Goal: Transaction & Acquisition: Purchase product/service

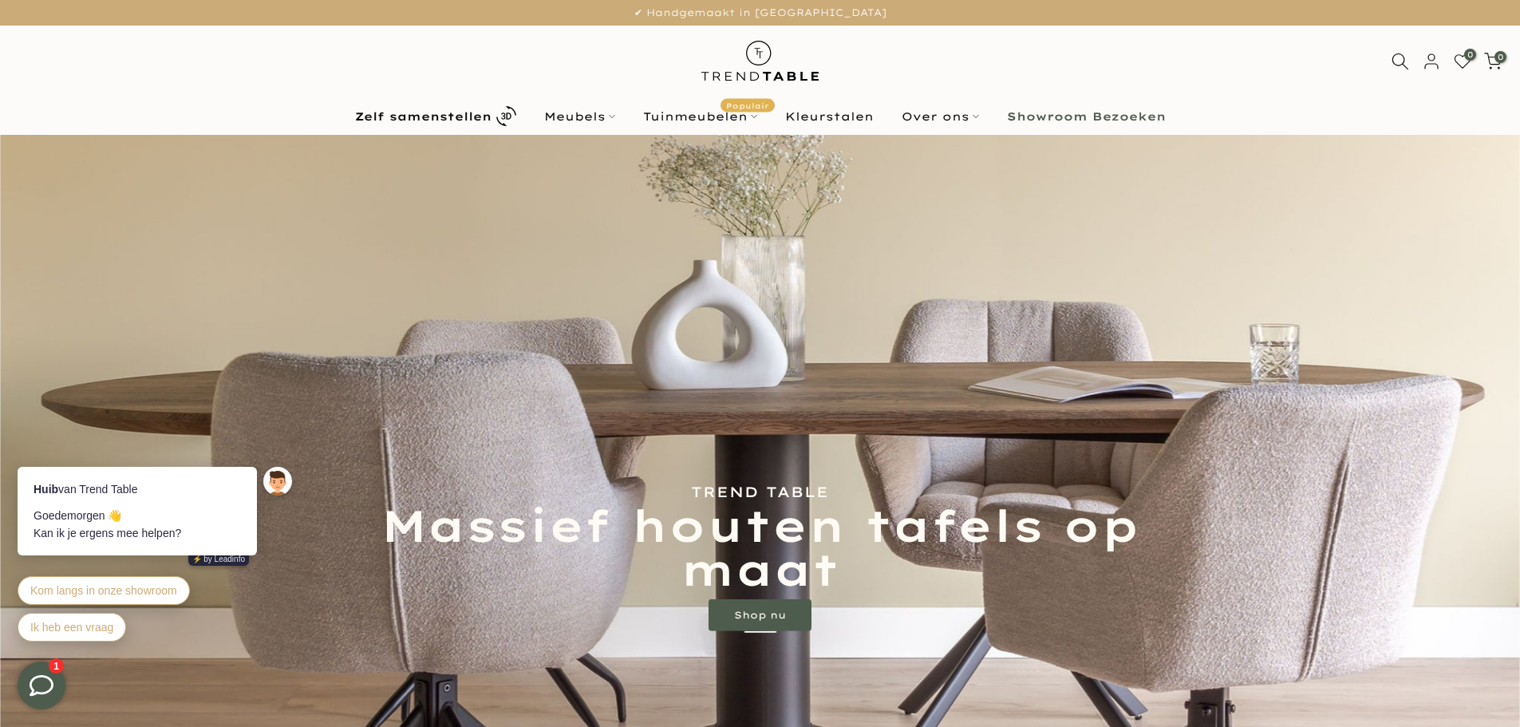
click at [1047, 115] on b "Showroom Bezoeken" at bounding box center [1086, 116] width 159 height 11
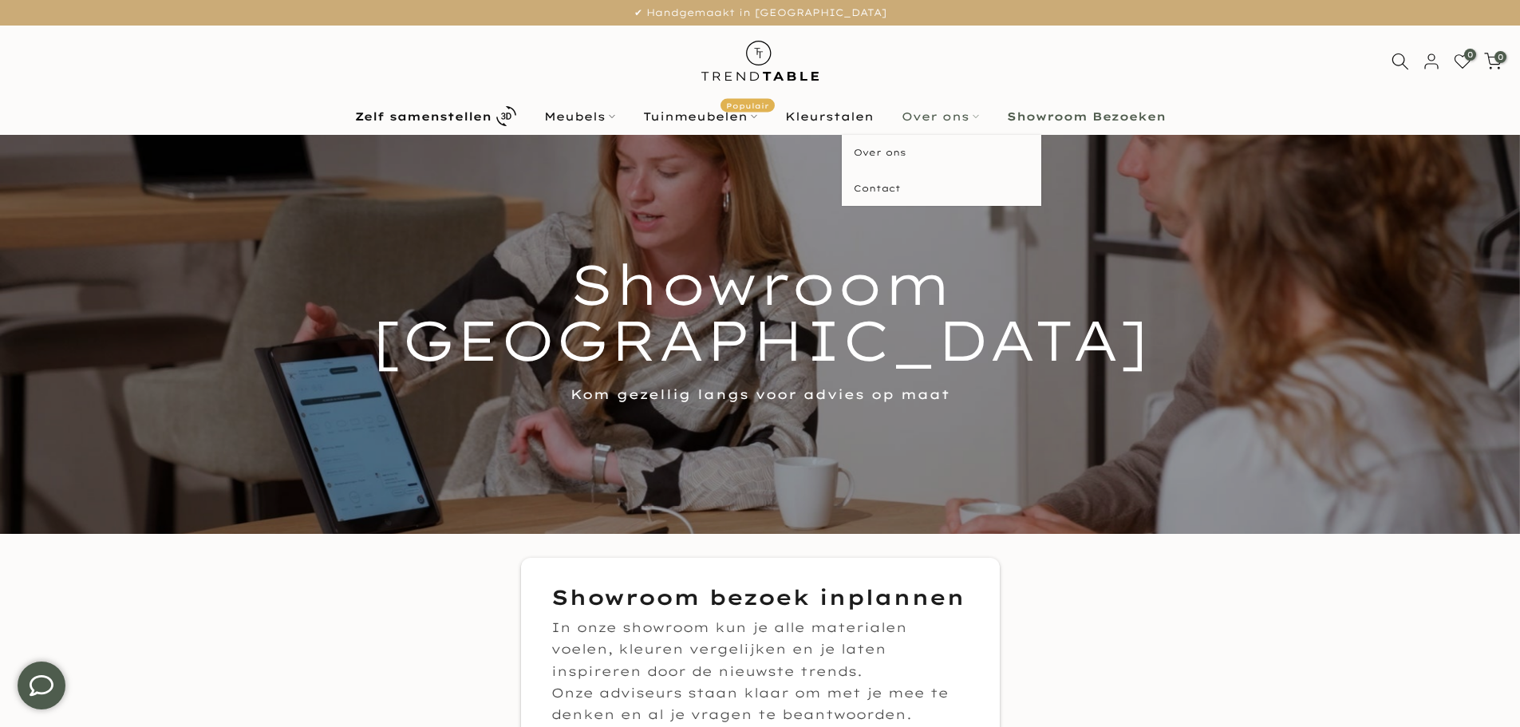
click at [957, 116] on link "Over ons" at bounding box center [939, 116] width 105 height 19
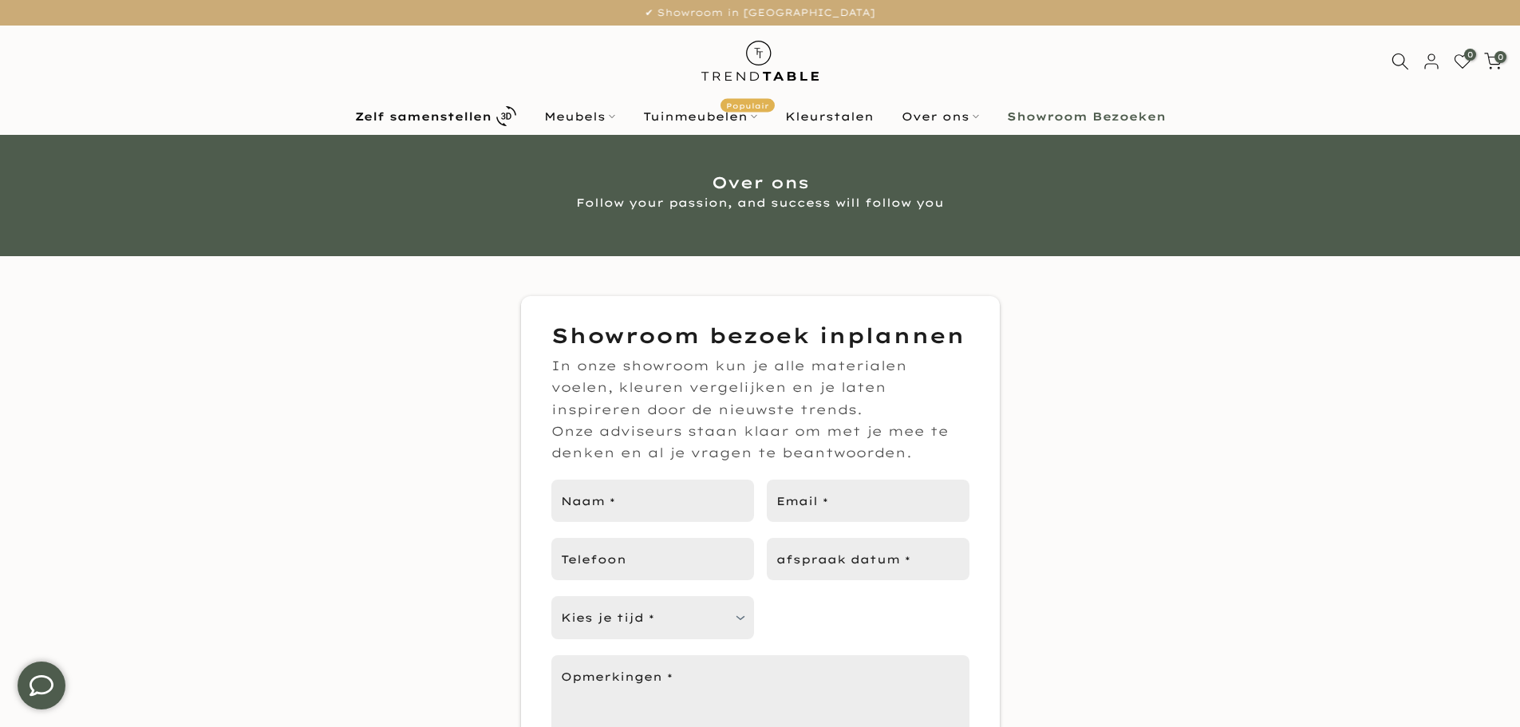
click at [1061, 111] on b "Showroom Bezoeken" at bounding box center [1086, 116] width 159 height 11
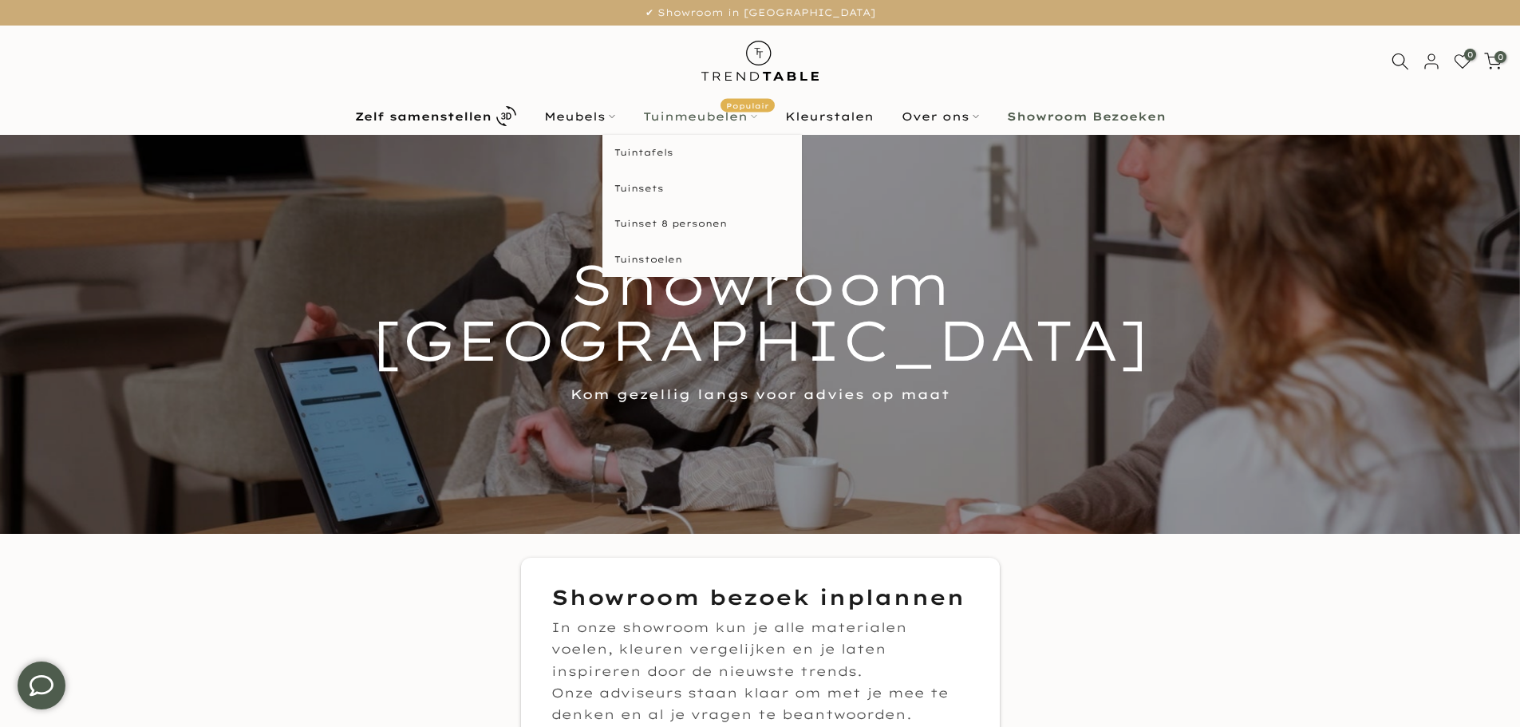
click at [714, 117] on link "Tuinmeubelen Populair" at bounding box center [700, 116] width 142 height 19
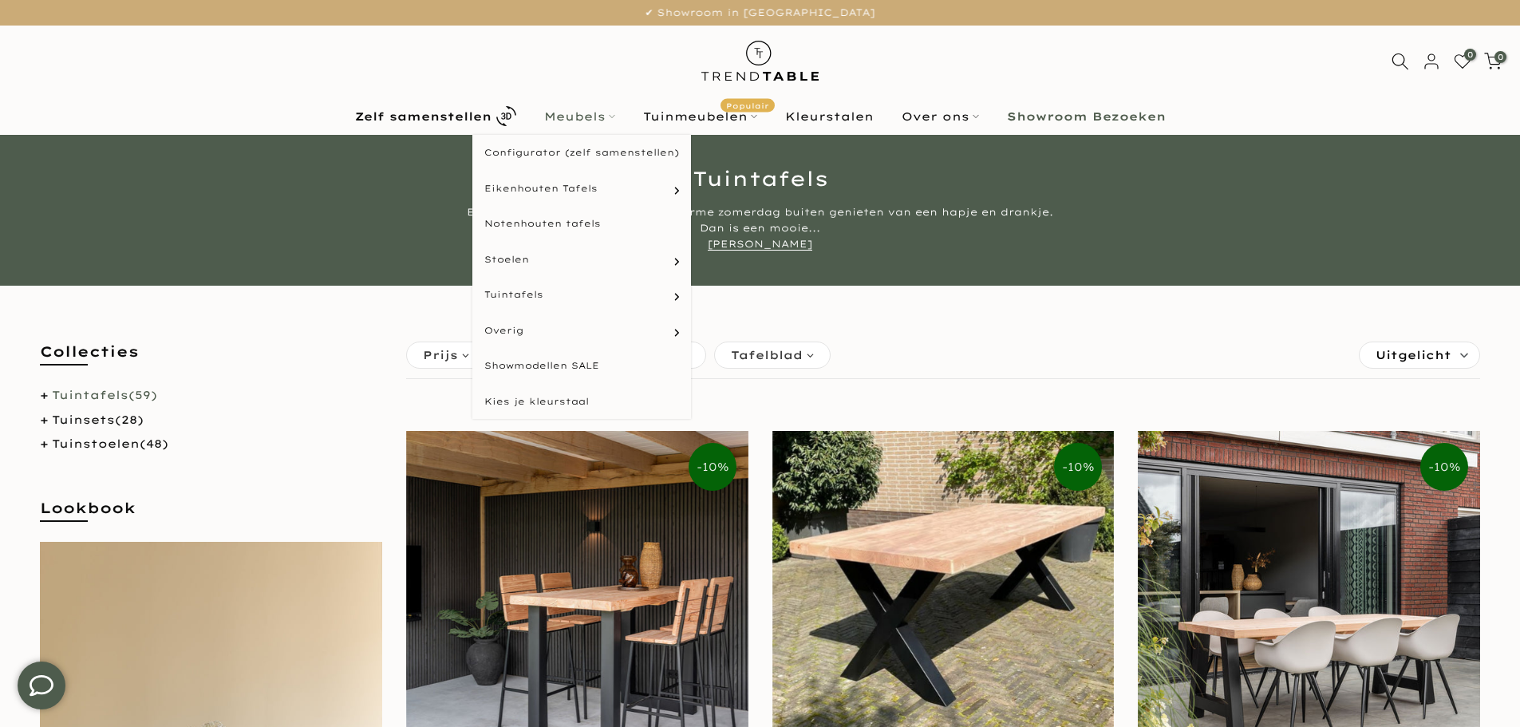
click at [582, 114] on link "Meubels" at bounding box center [579, 116] width 99 height 19
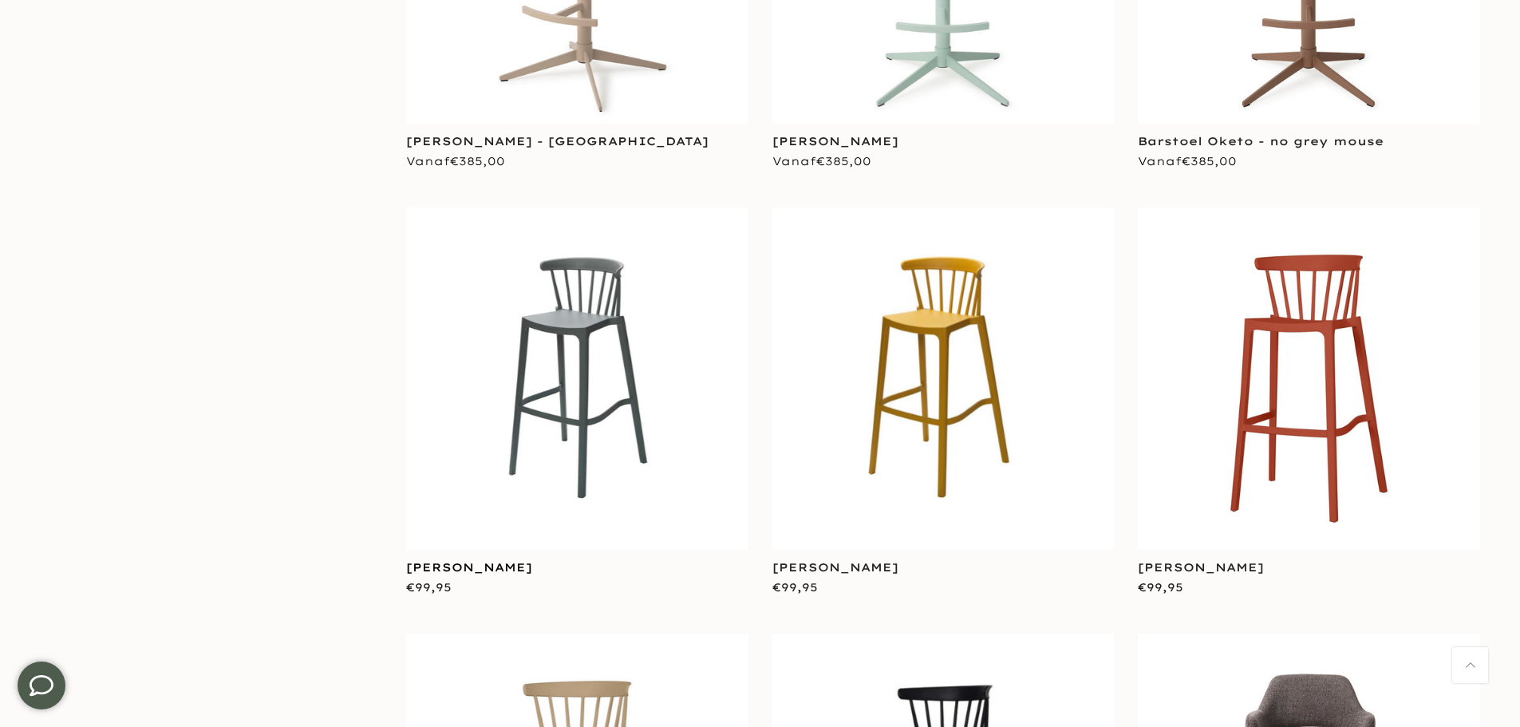
scroll to position [2473, 0]
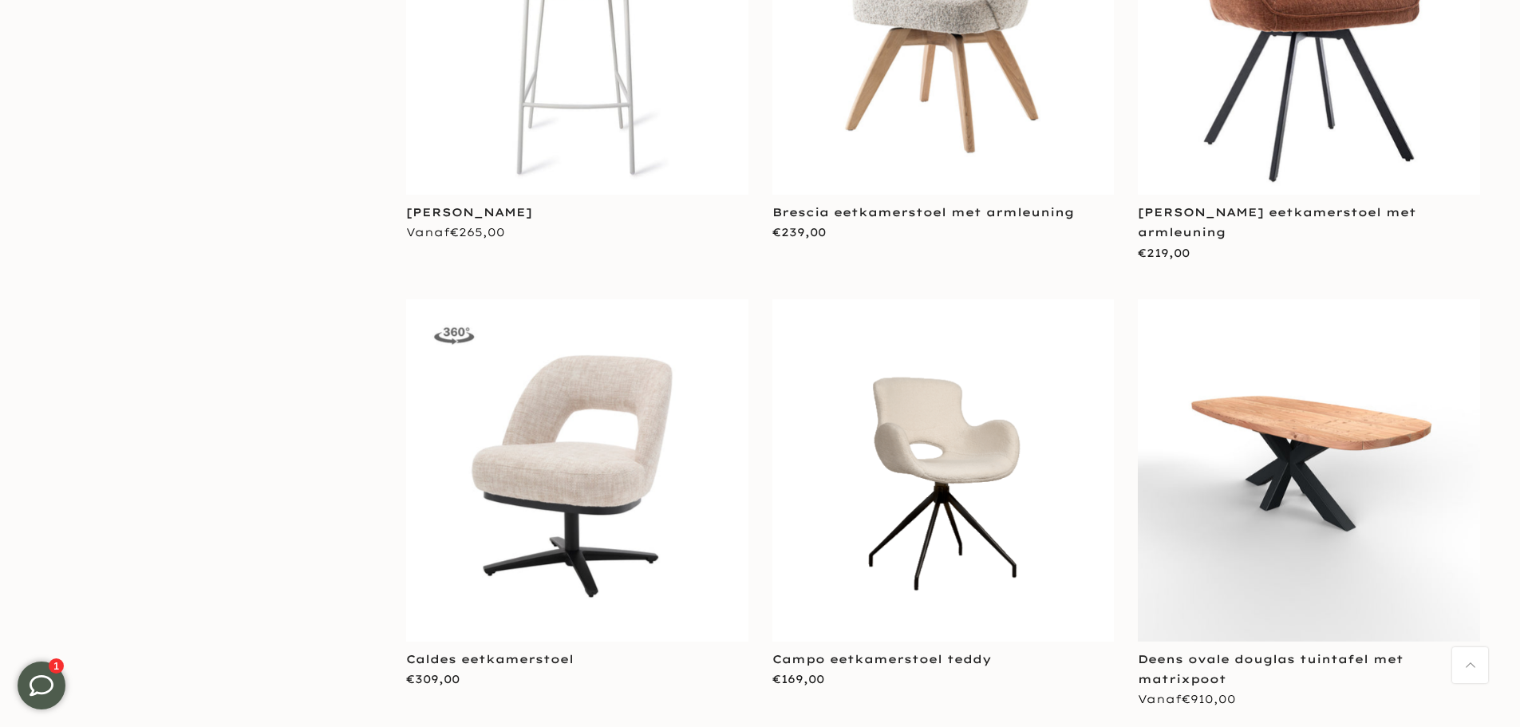
scroll to position [3350, 0]
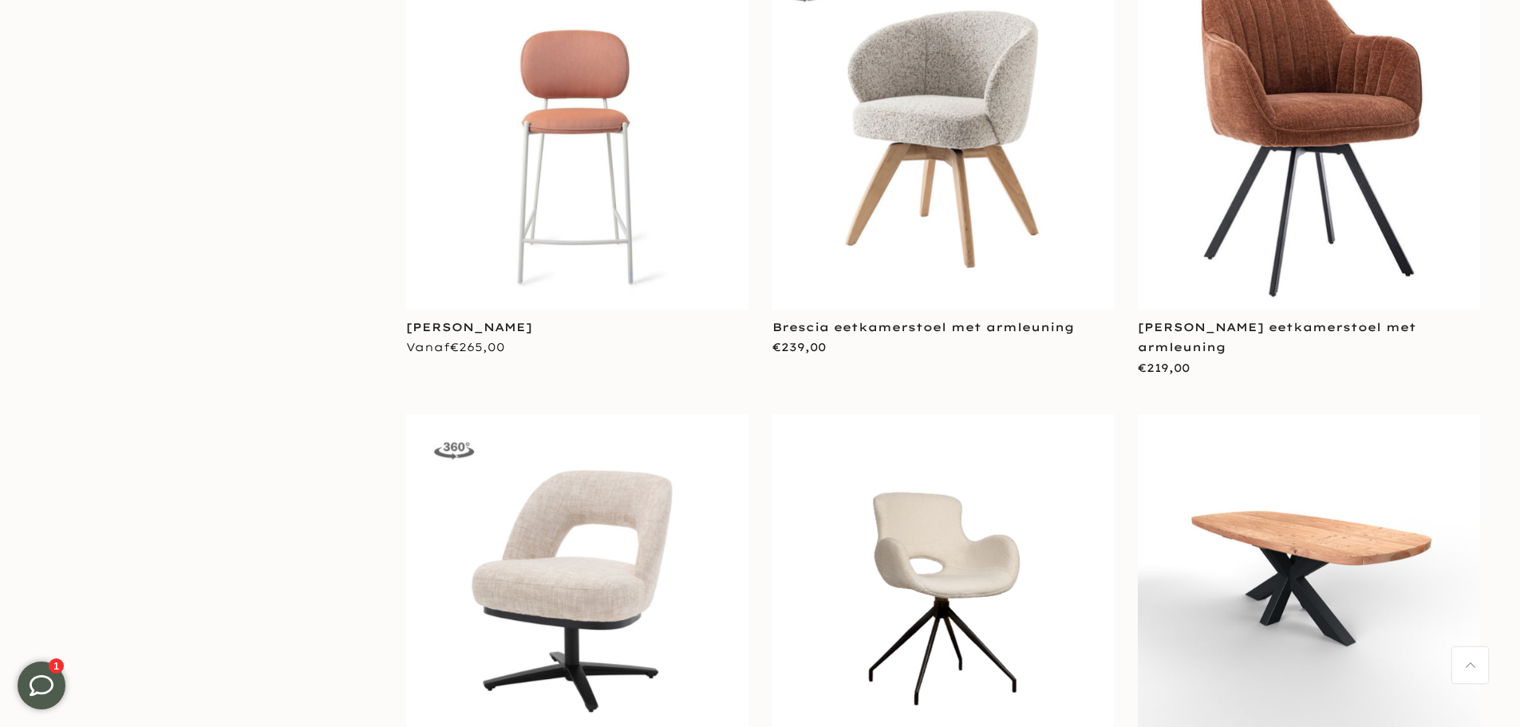
click at [592, 81] on img at bounding box center [577, 139] width 342 height 342
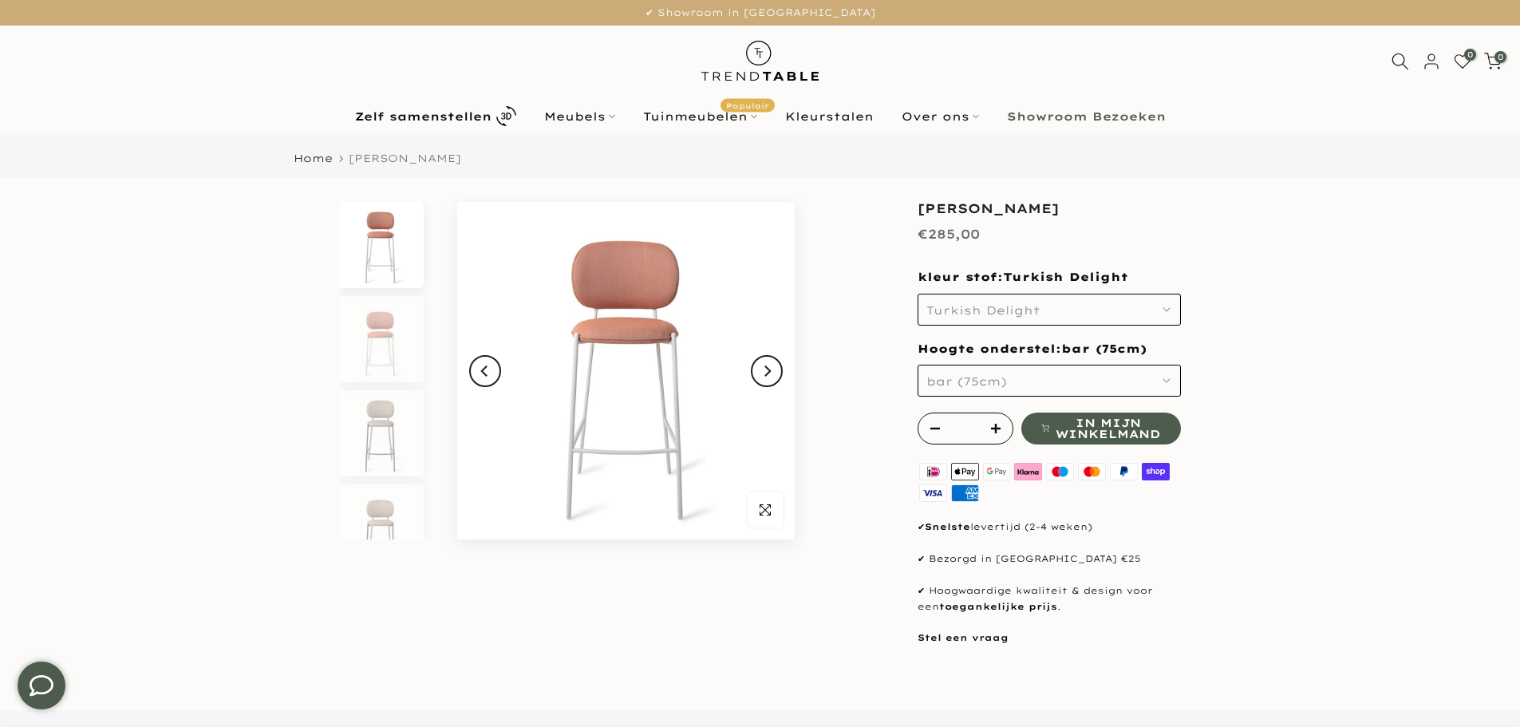
click at [1087, 373] on button "bar (75cm)" at bounding box center [1048, 381] width 263 height 32
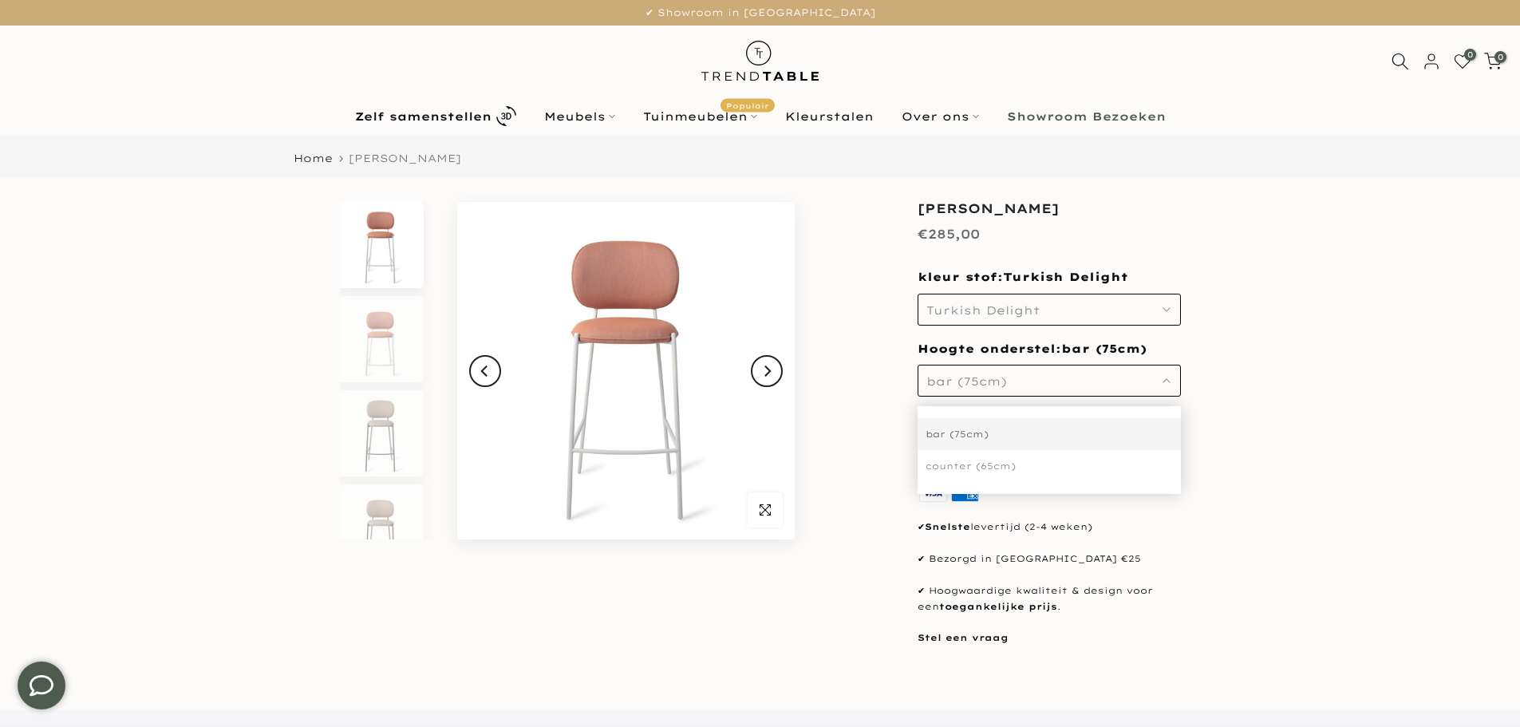
click at [1180, 212] on h1 "[PERSON_NAME]" at bounding box center [1048, 208] width 263 height 13
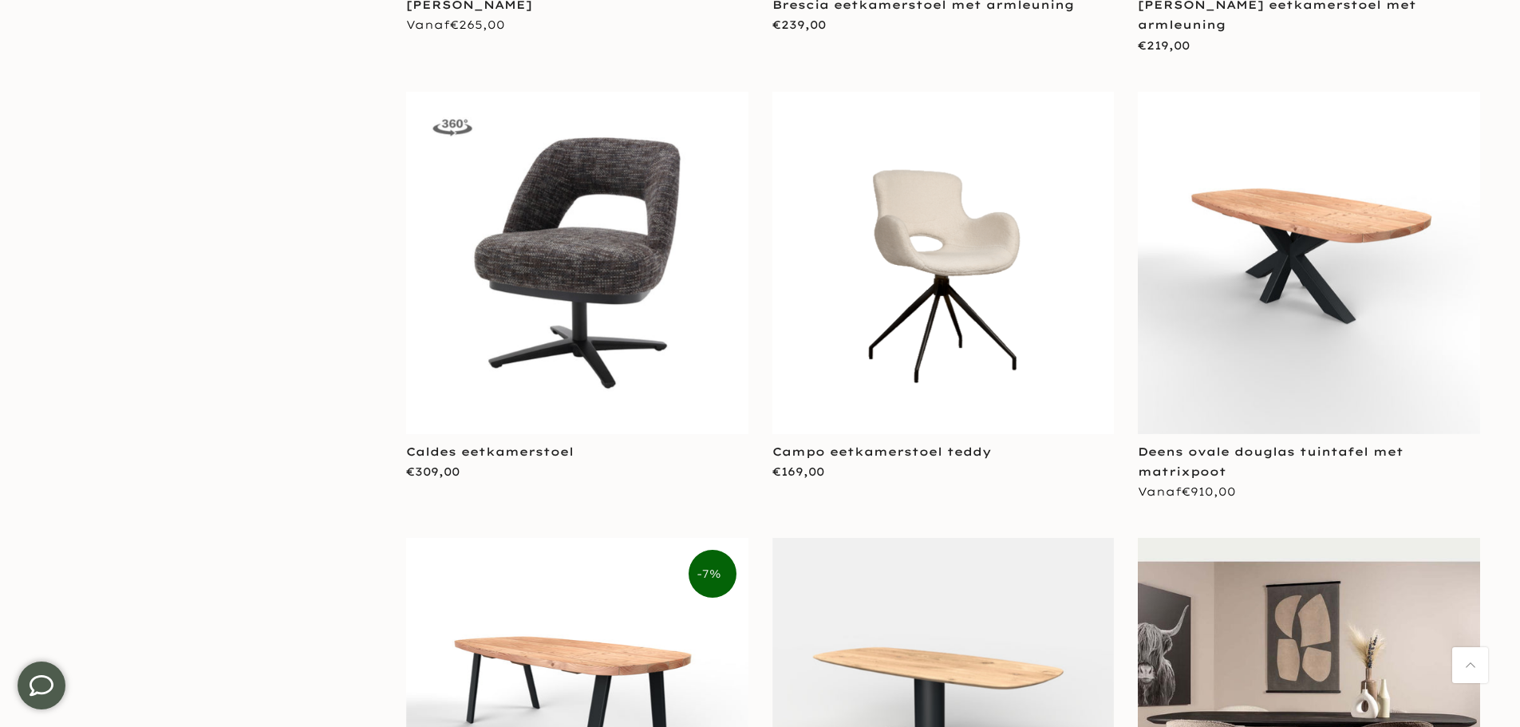
scroll to position [3829, 0]
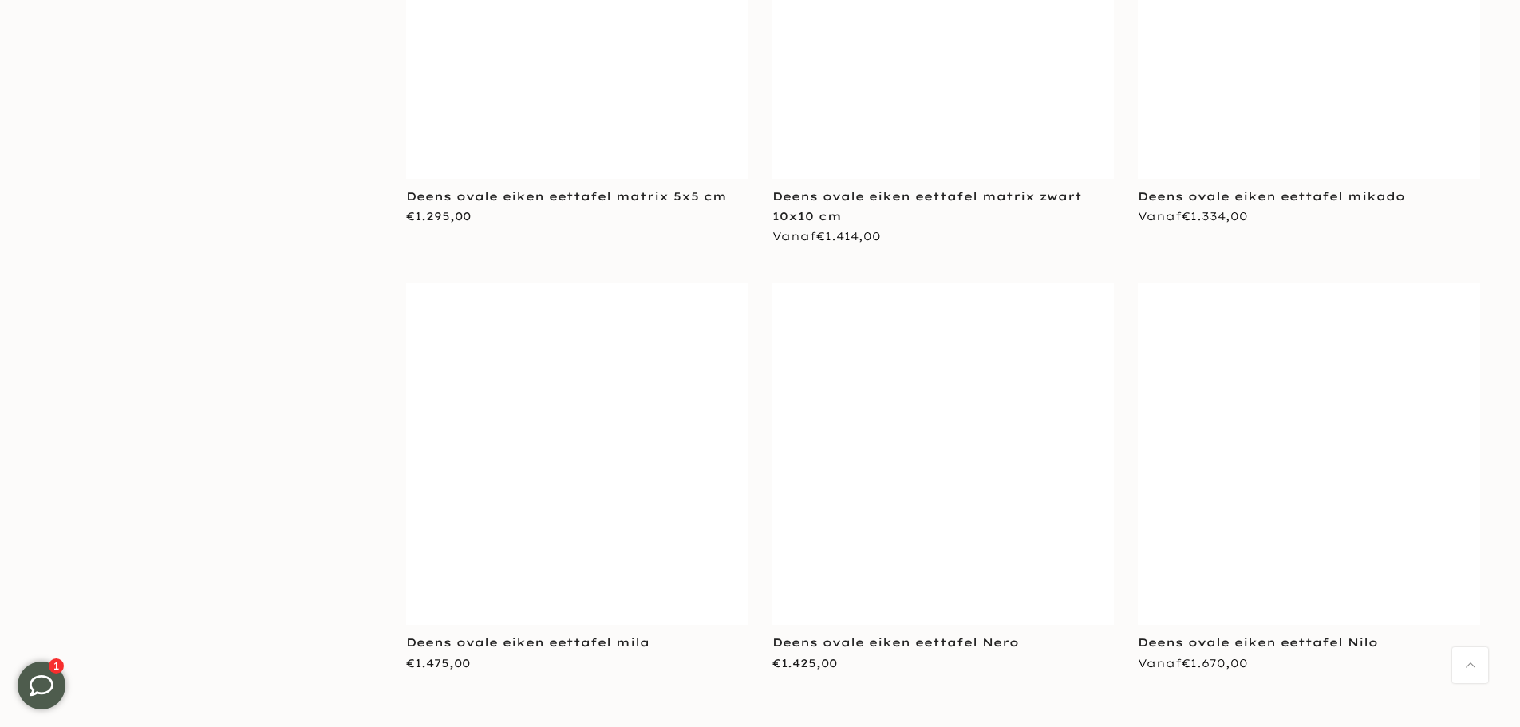
scroll to position [6780, 0]
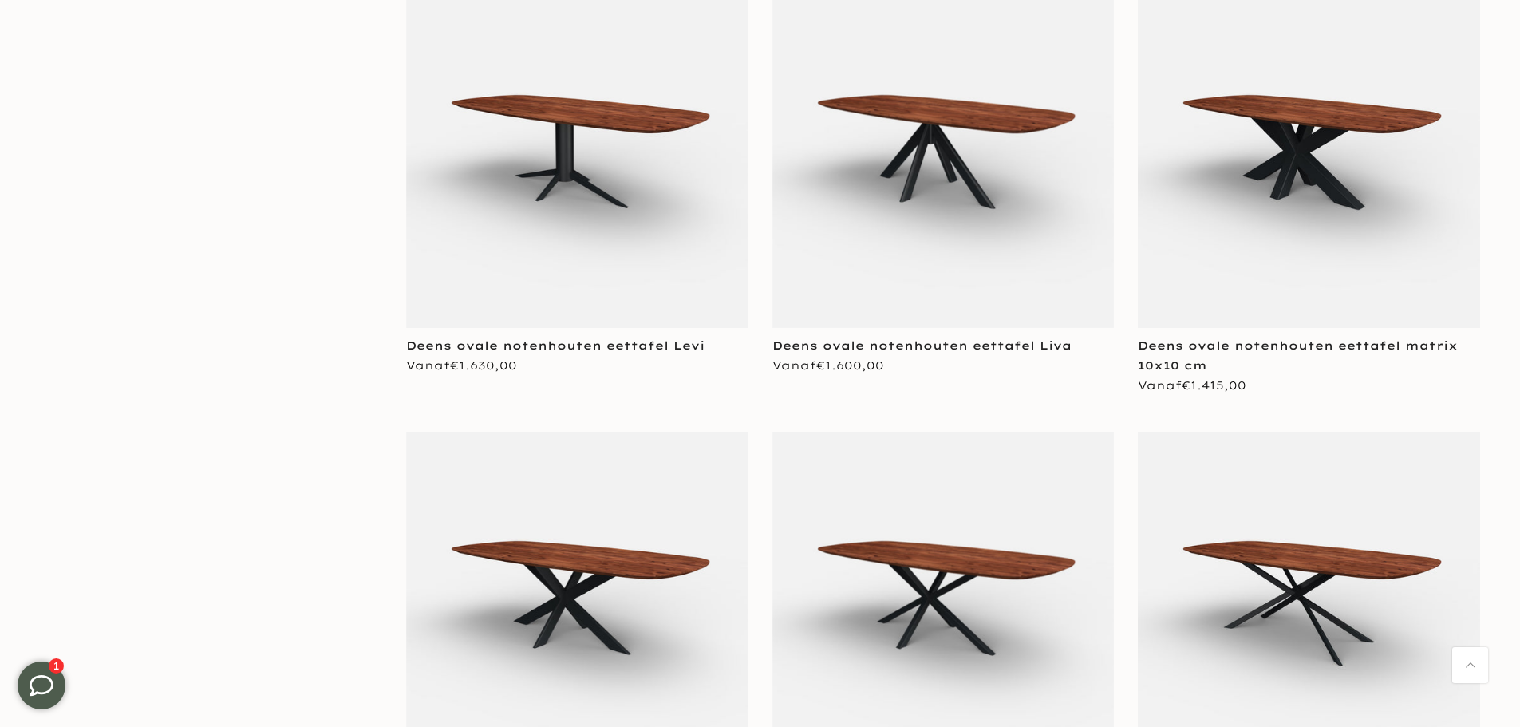
scroll to position [11494, 0]
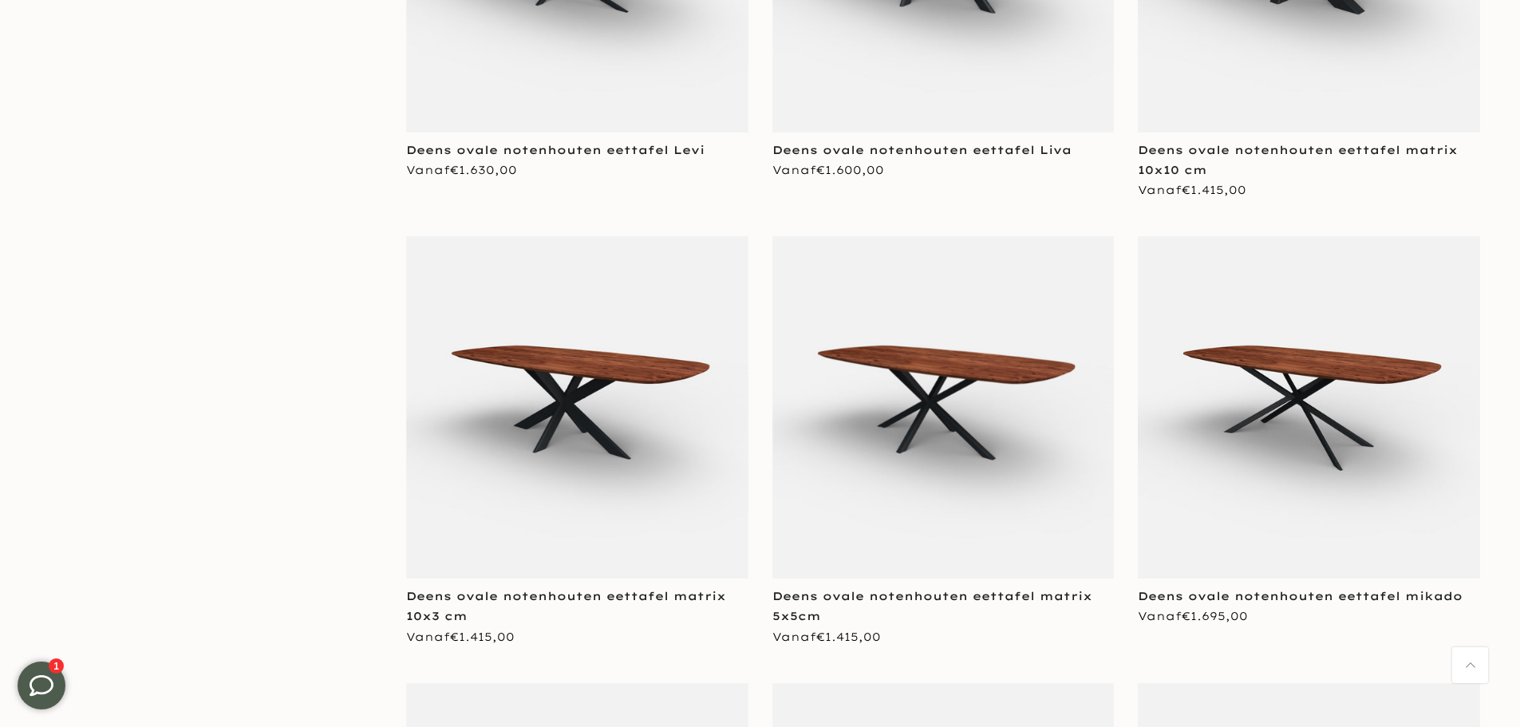
scroll to position [10267, 0]
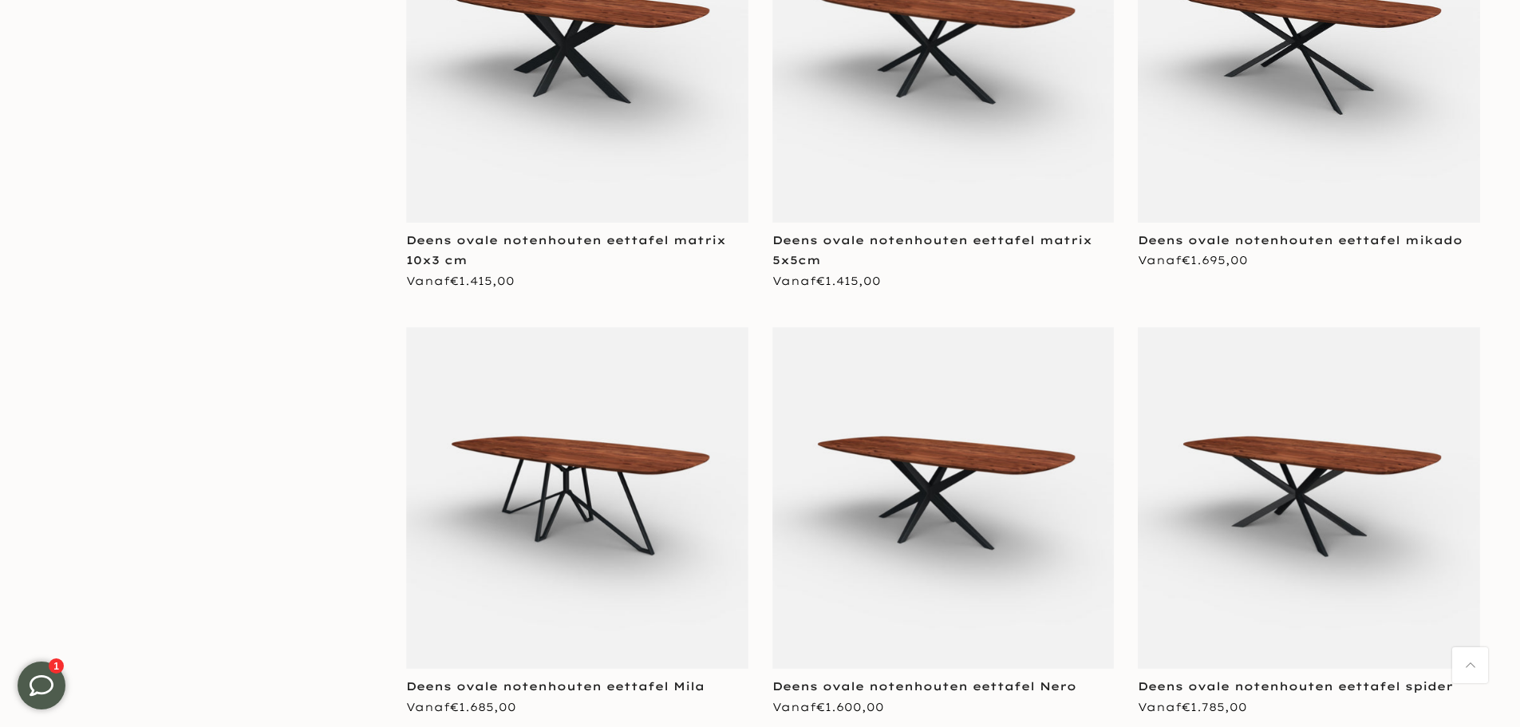
scroll to position [10658, 0]
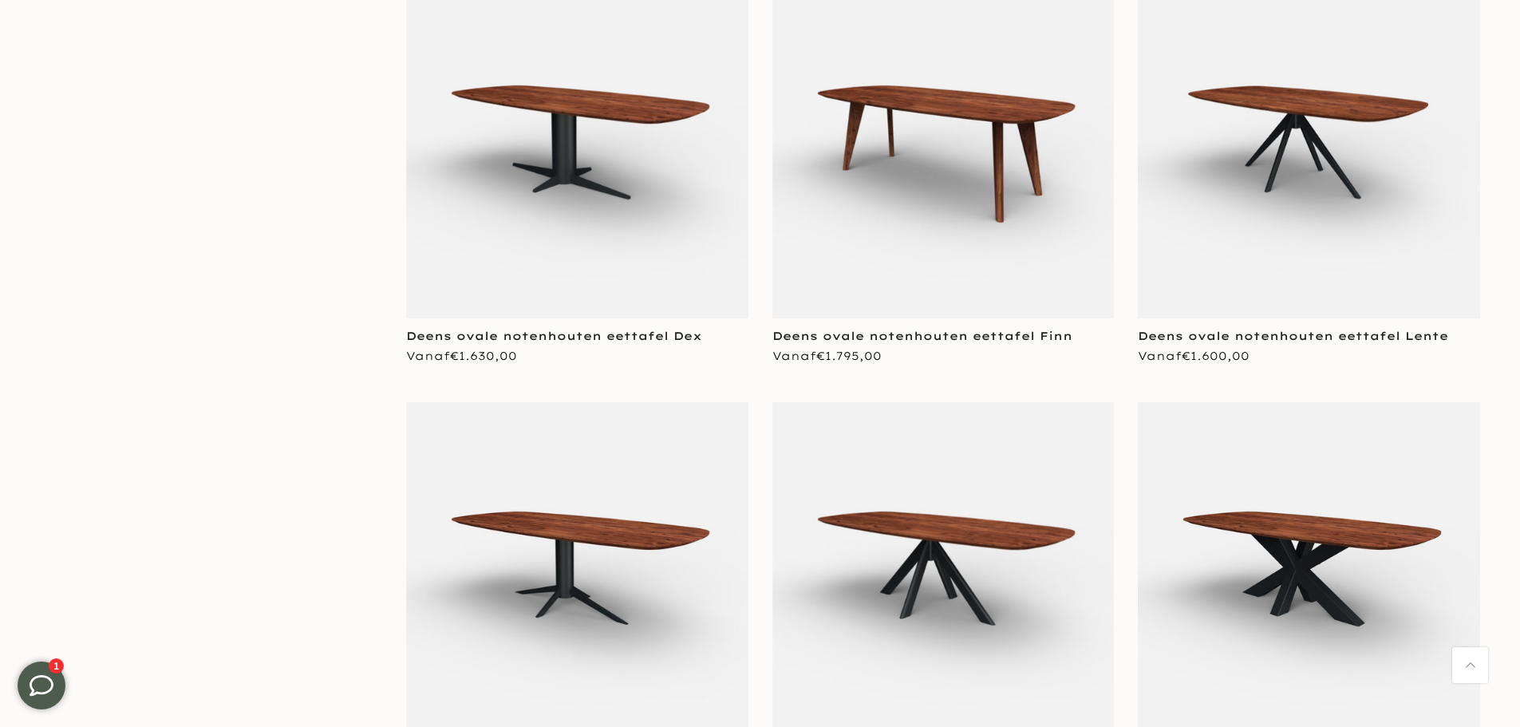
scroll to position [9382, 0]
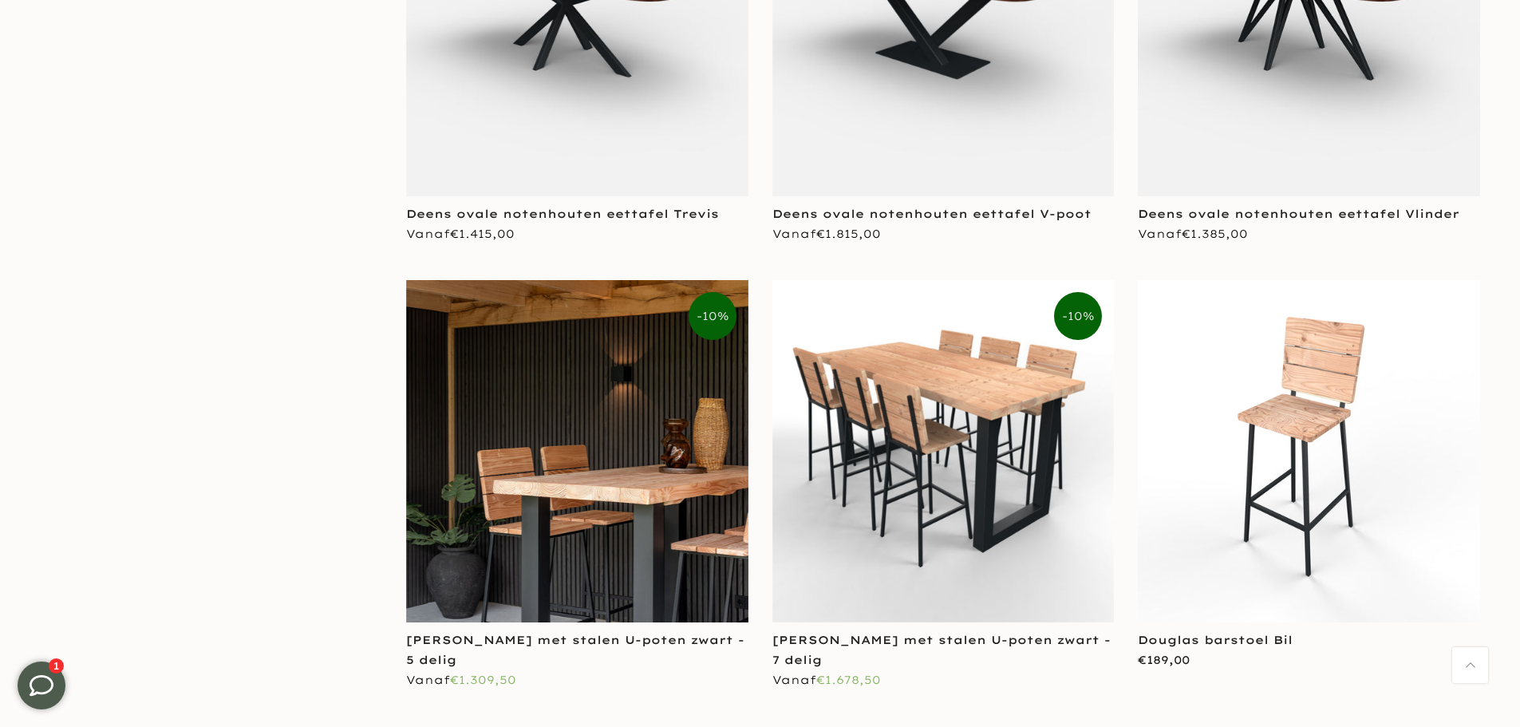
scroll to position [11775, 0]
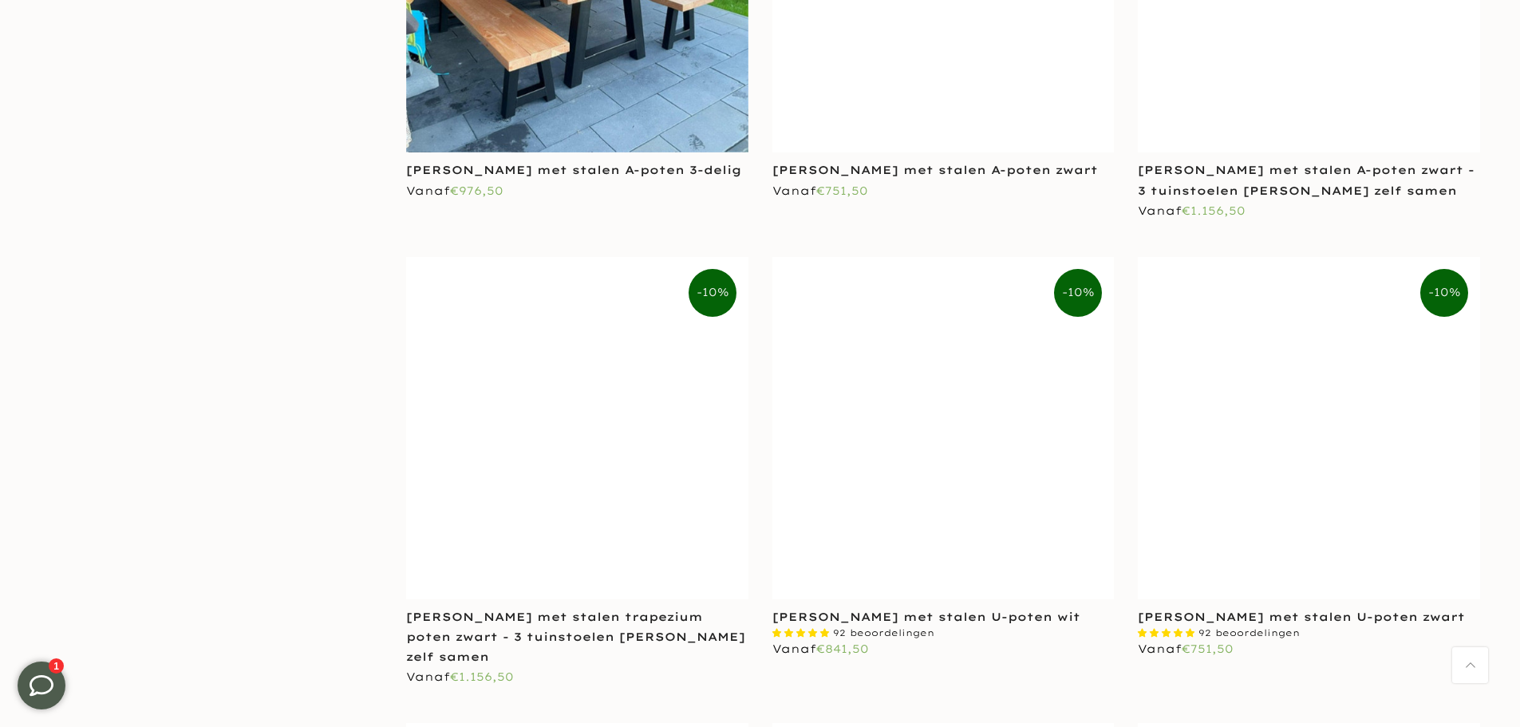
scroll to position [14666, 0]
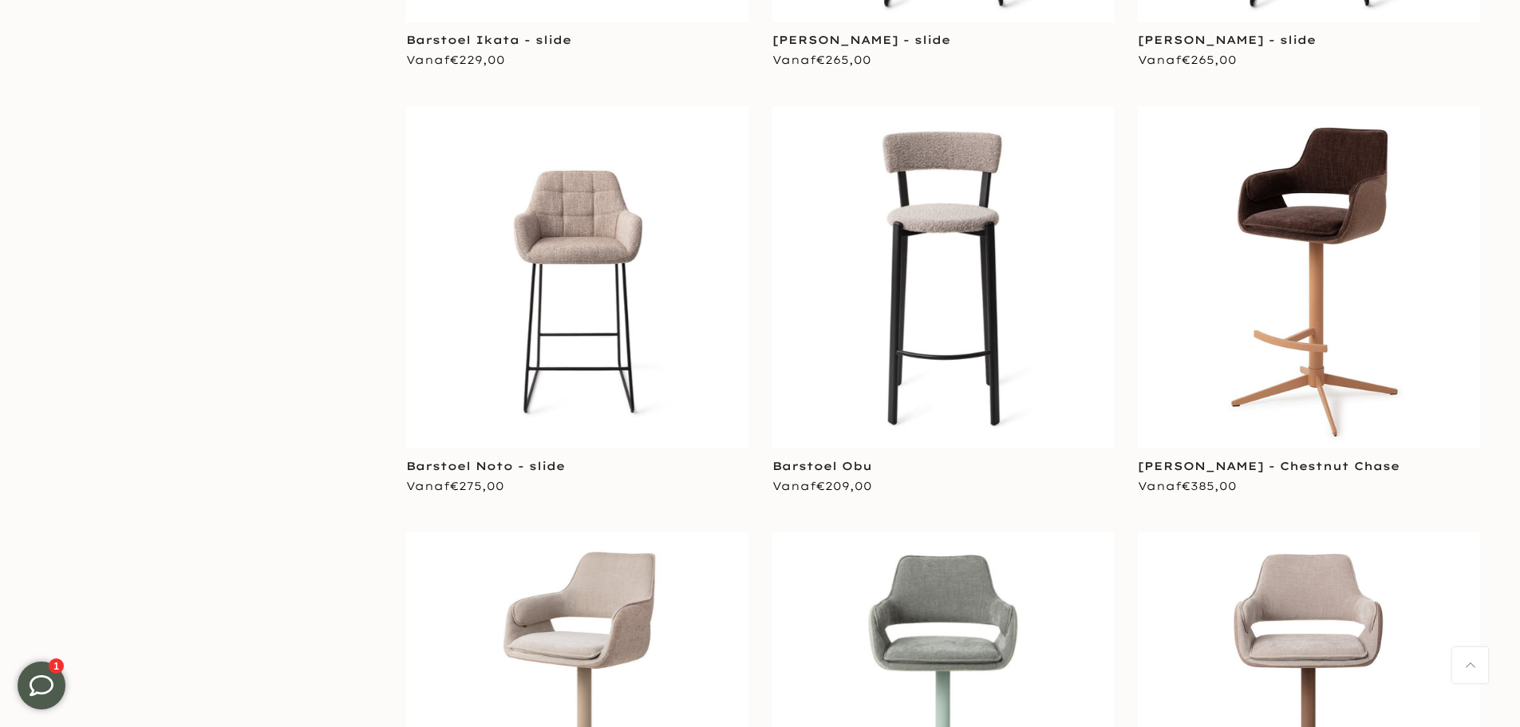
scroll to position [1527, 0]
